Goal: Information Seeking & Learning: Learn about a topic

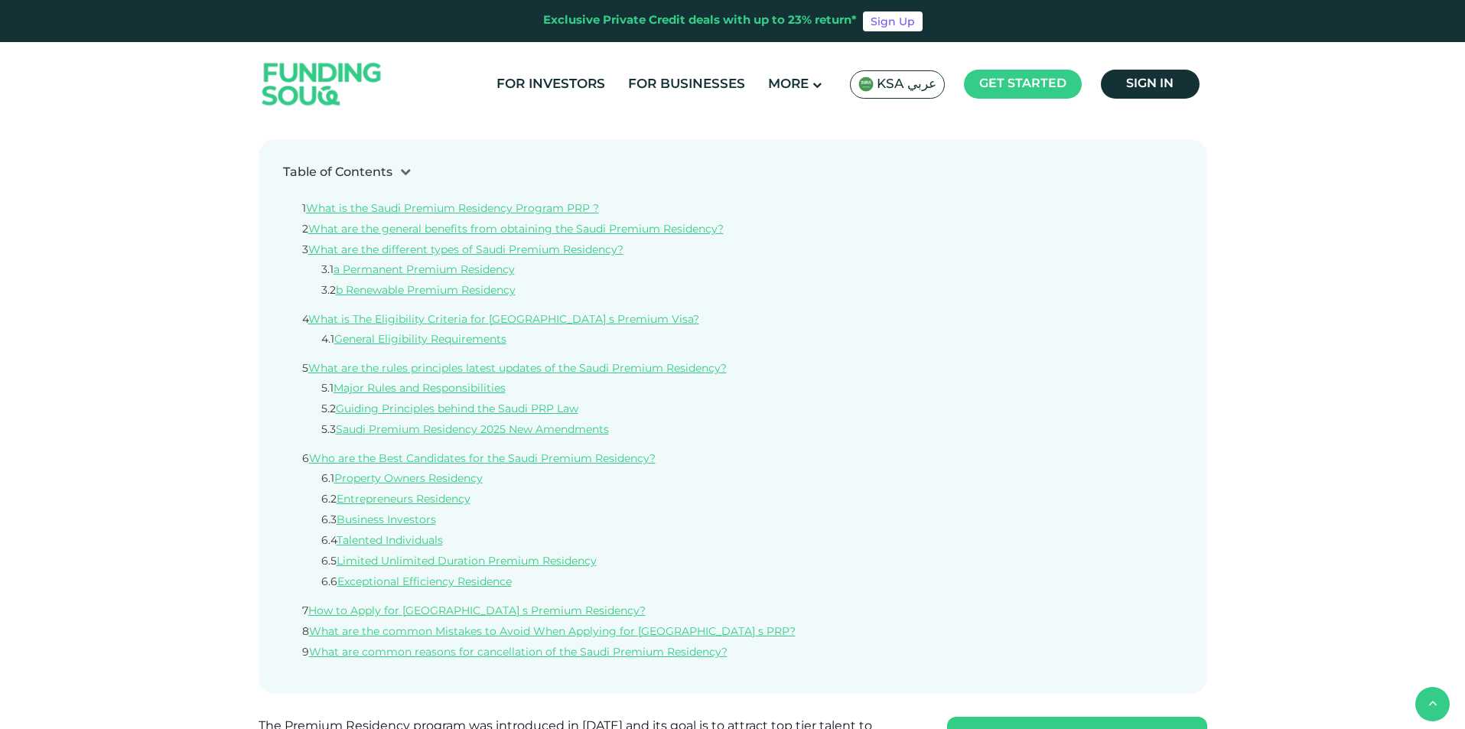
scroll to position [785, 0]
click at [419, 520] on link "Business Investors" at bounding box center [386, 519] width 99 height 11
click at [495, 611] on link "How to Apply for [GEOGRAPHIC_DATA] s Premium Residency?" at bounding box center [476, 610] width 337 height 11
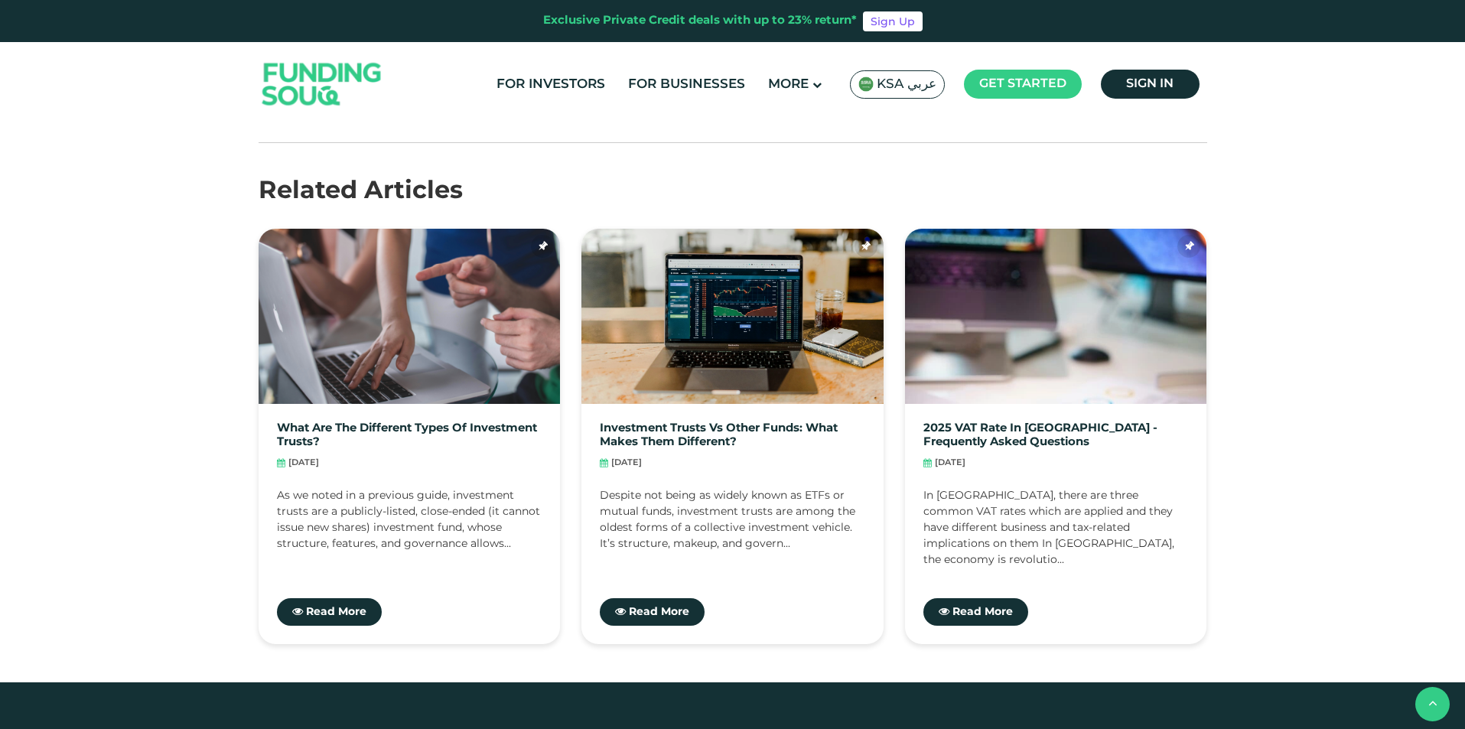
scroll to position [12320, 0]
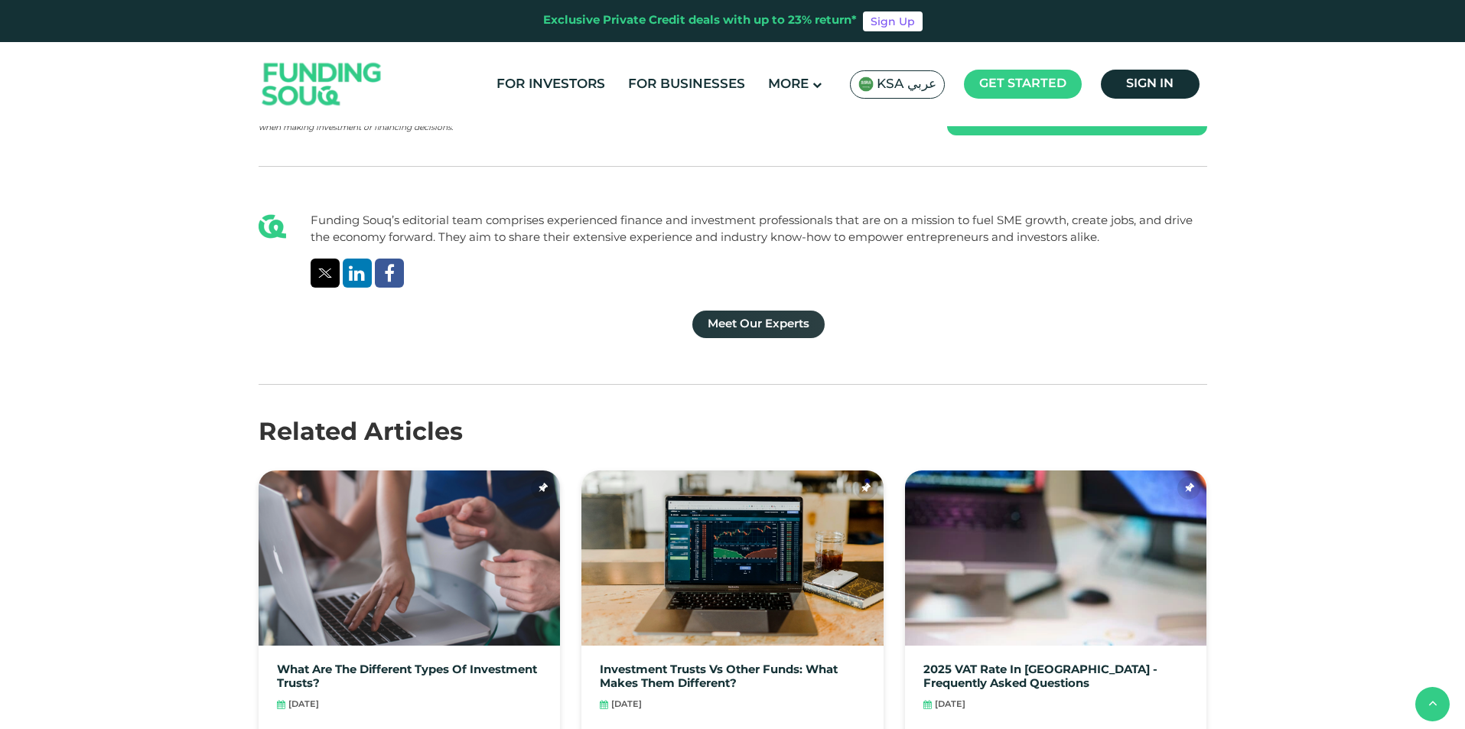
click at [718, 311] on link "Meet Our Experts" at bounding box center [758, 325] width 132 height 28
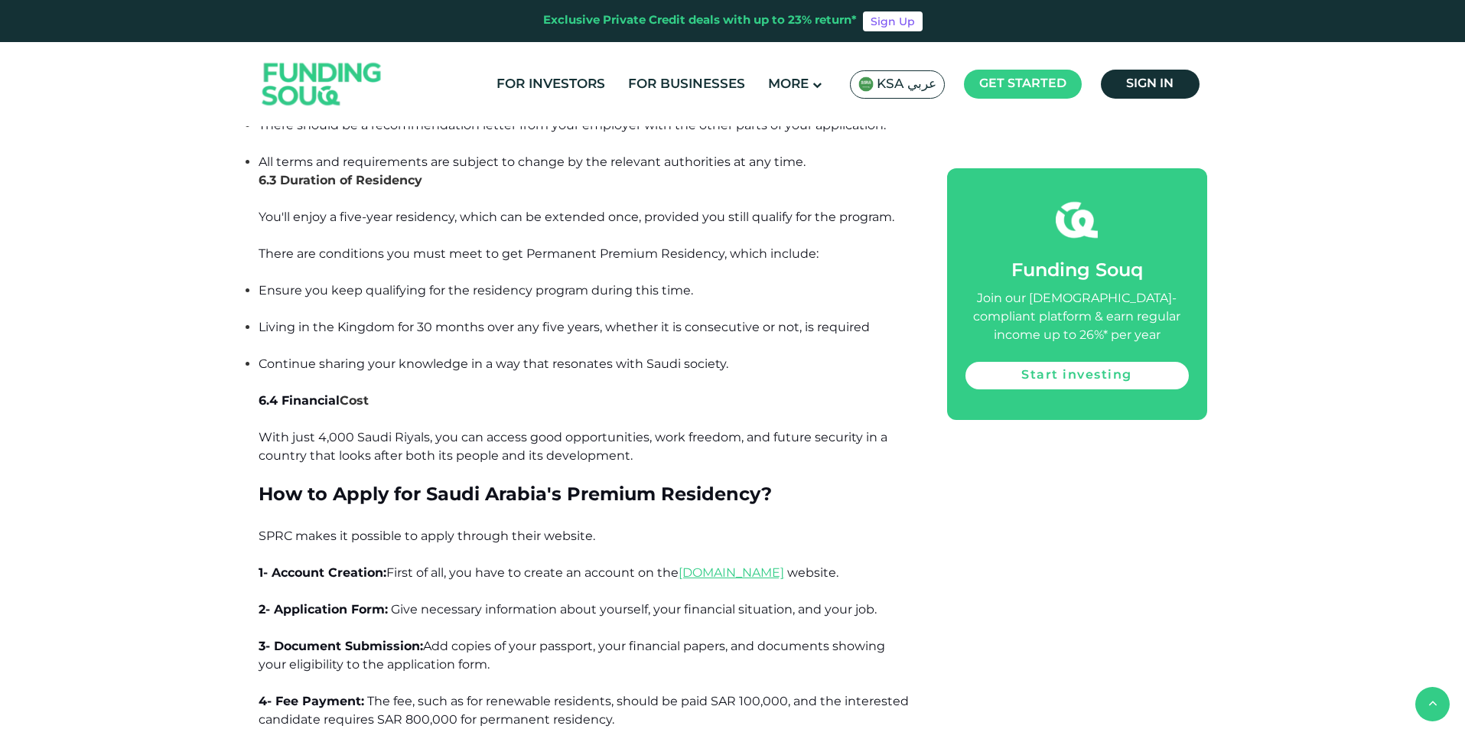
scroll to position [10339, 0]
